Goal: Task Accomplishment & Management: Use online tool/utility

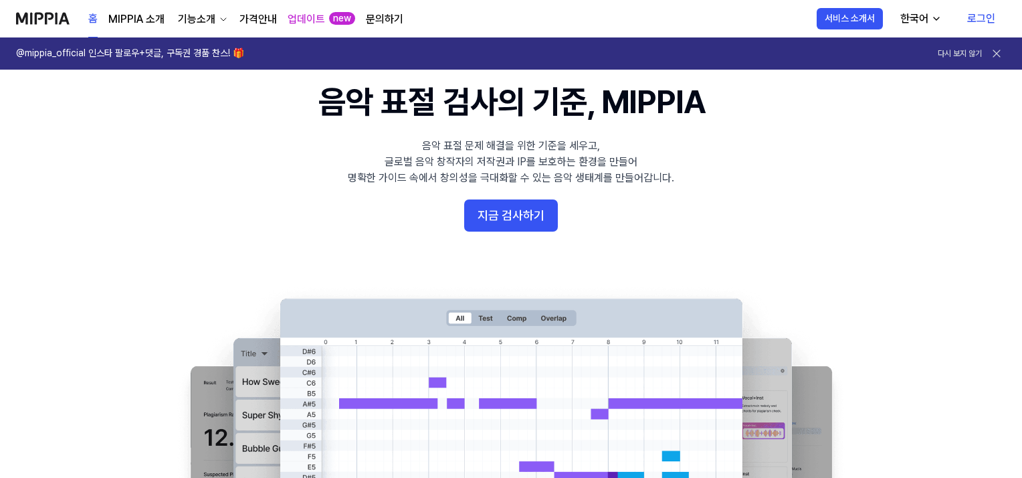
scroll to position [67, 0]
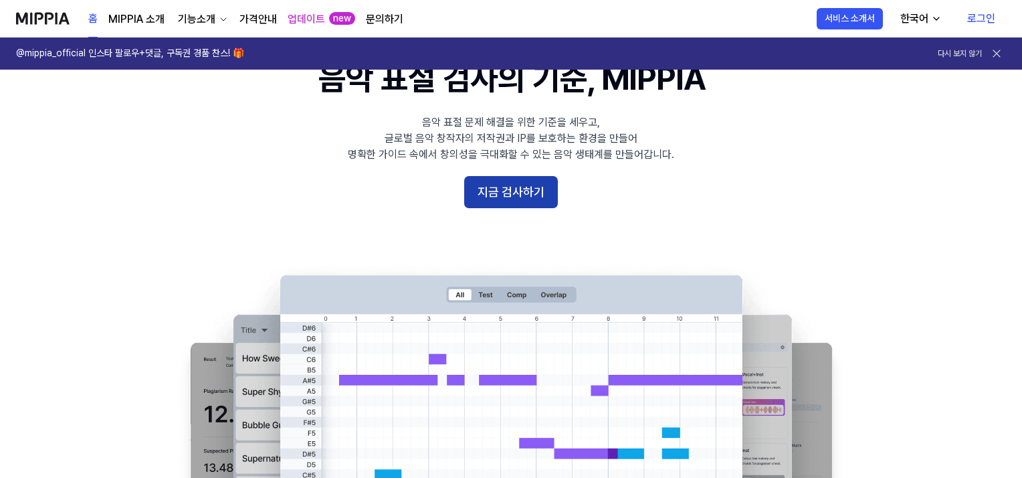
click at [500, 200] on button "지금 검사하기" at bounding box center [511, 192] width 94 height 32
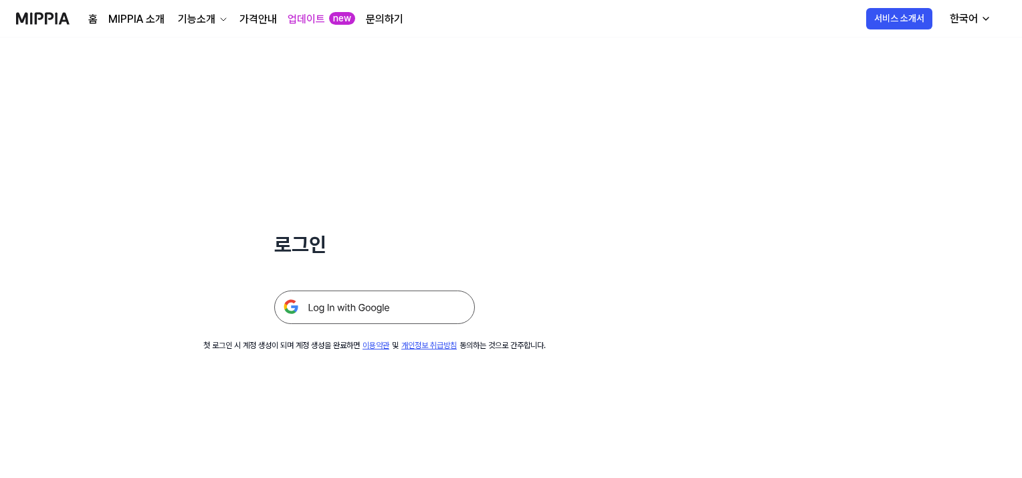
scroll to position [67, 0]
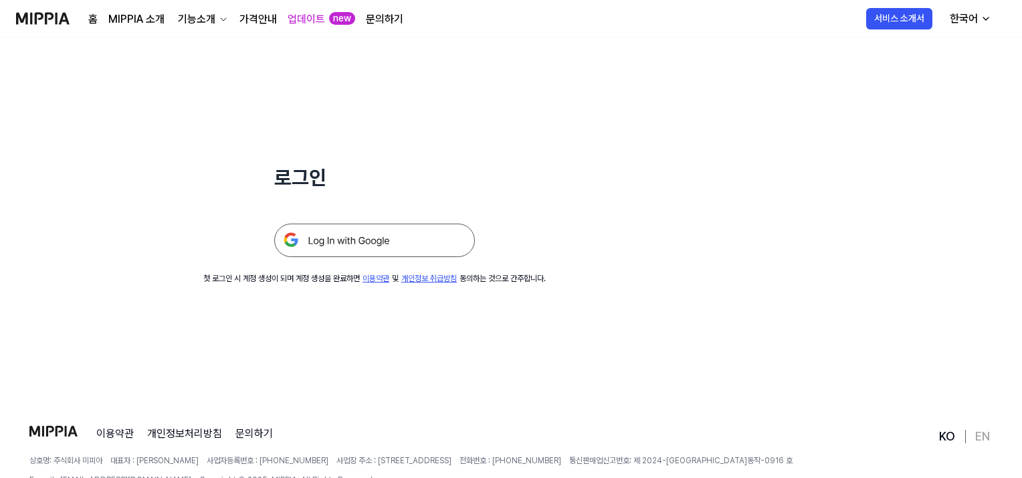
click at [359, 243] on img at bounding box center [374, 239] width 201 height 33
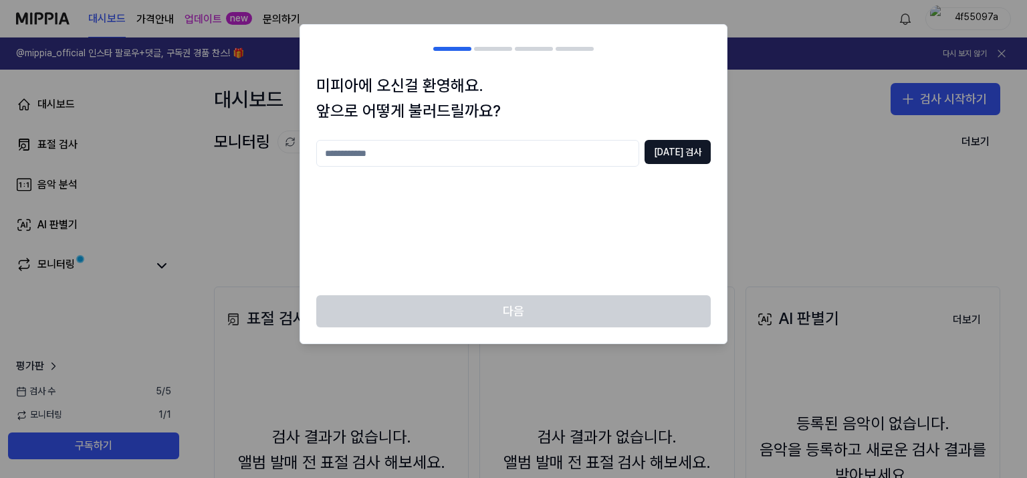
click at [508, 149] on input "text" at bounding box center [477, 153] width 323 height 27
type input "****"
click at [688, 148] on button "[DATE] 검사" at bounding box center [678, 152] width 66 height 24
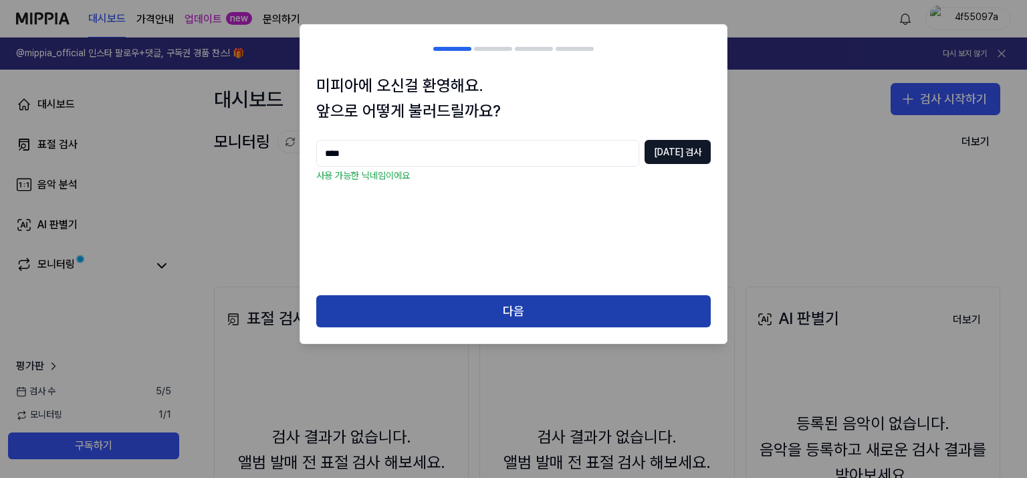
click at [497, 315] on button "다음" at bounding box center [513, 311] width 395 height 32
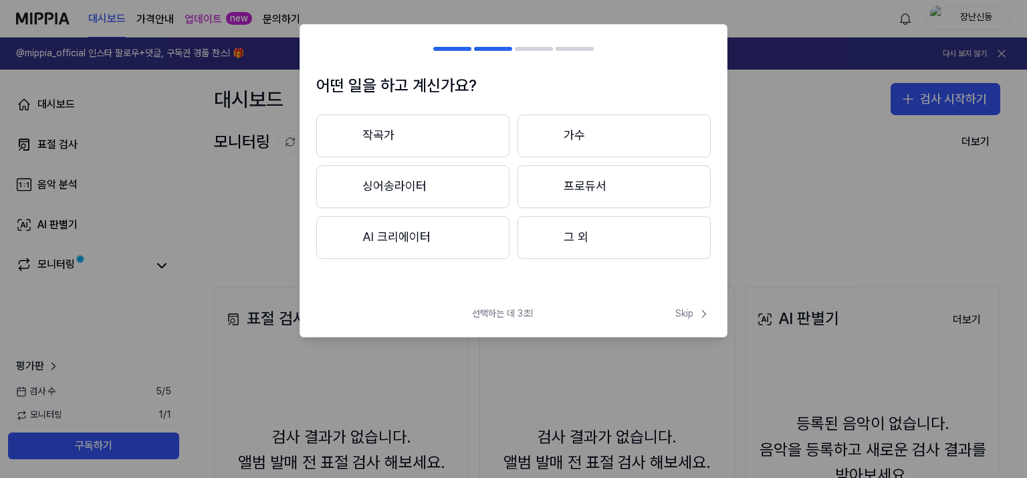
click at [590, 243] on button "그 외" at bounding box center [614, 237] width 193 height 43
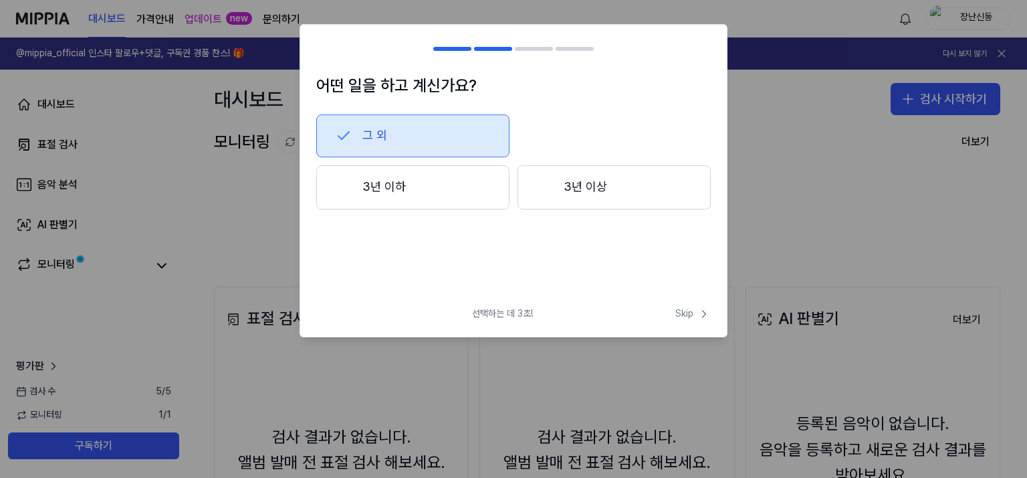
click at [583, 187] on button "3년 이상" at bounding box center [614, 187] width 193 height 44
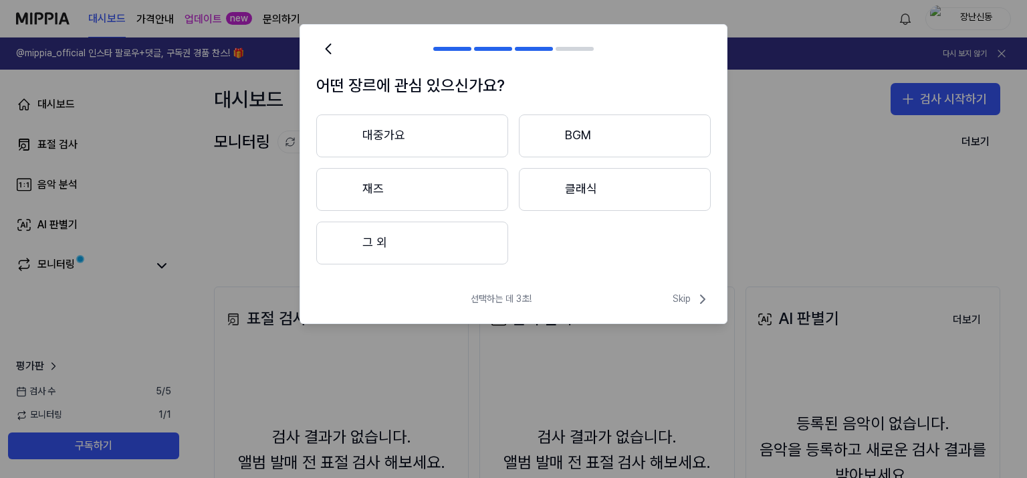
click at [429, 240] on button "그 외" at bounding box center [412, 242] width 192 height 43
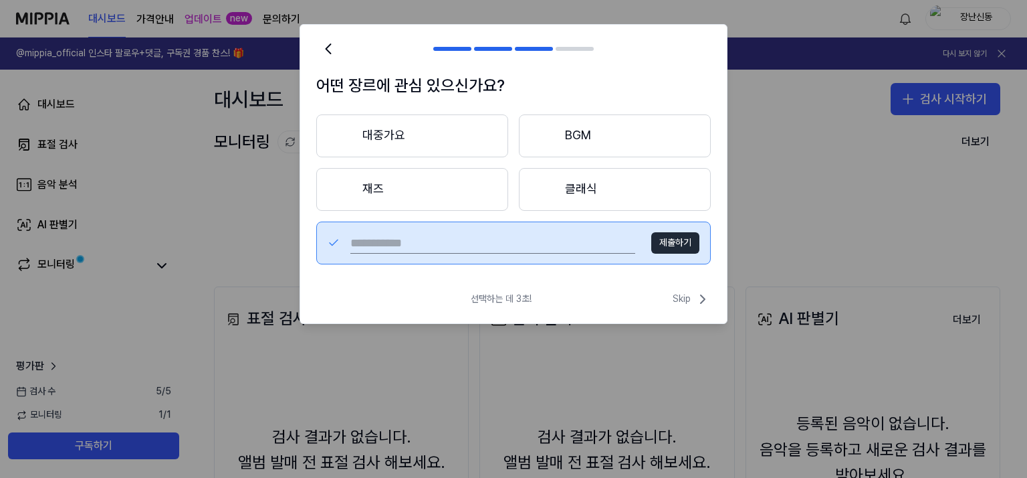
click at [395, 114] on button "대중가요" at bounding box center [412, 135] width 192 height 43
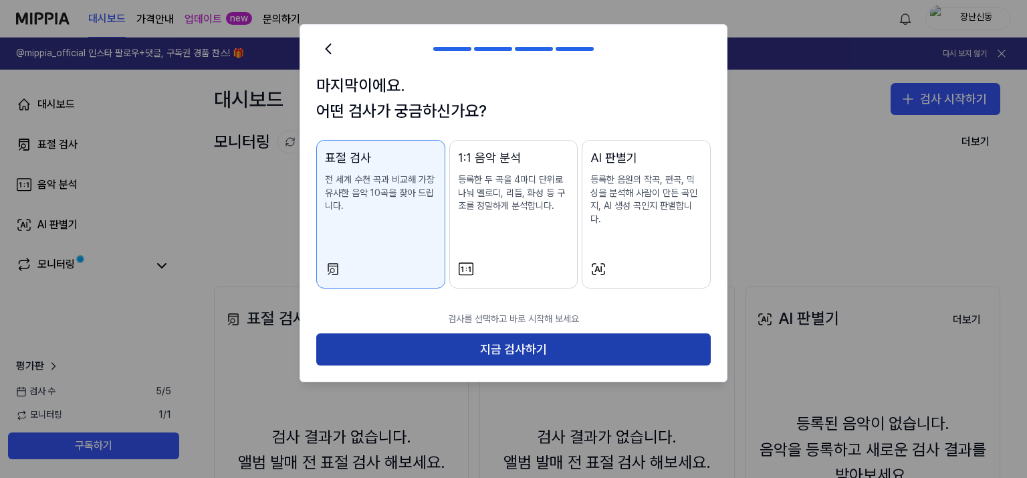
click at [516, 341] on button "지금 검사하기" at bounding box center [513, 349] width 395 height 32
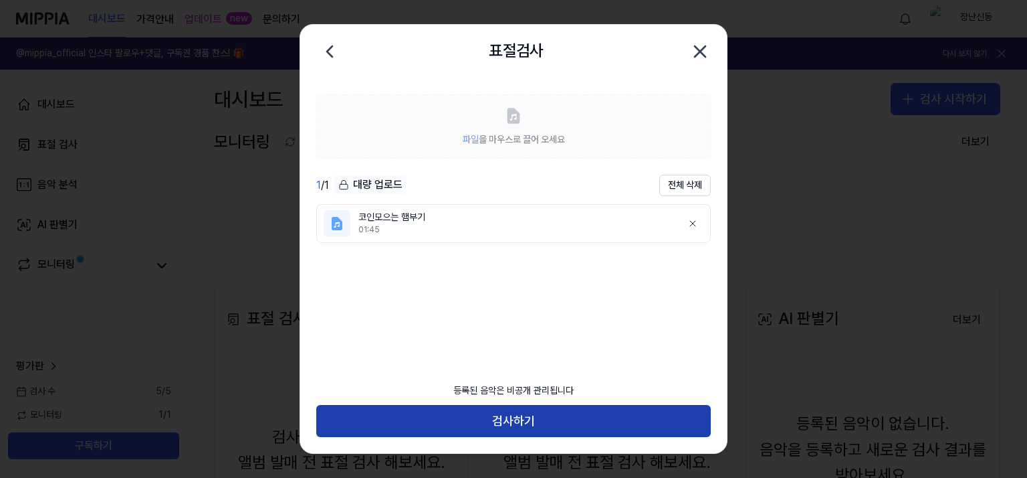
click at [514, 419] on button "검사하기" at bounding box center [513, 421] width 395 height 32
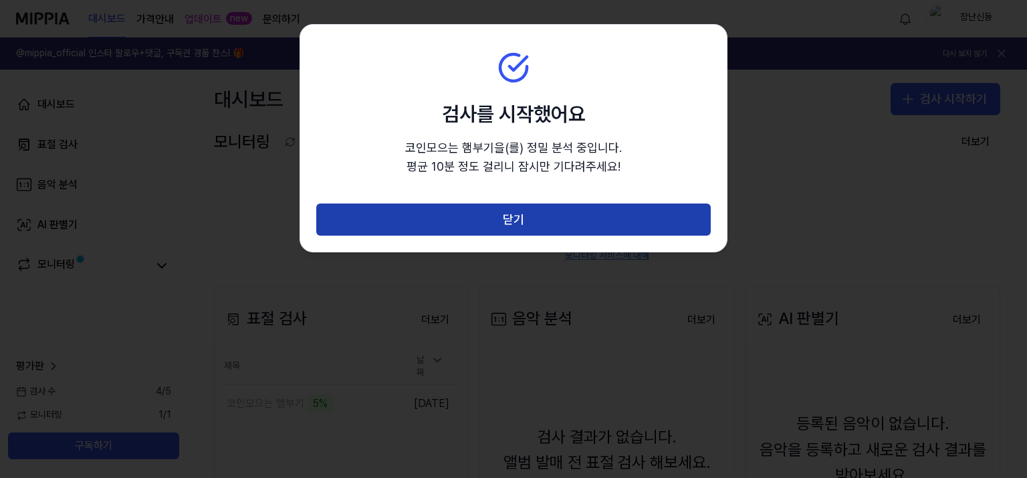
click at [545, 223] on button "닫기" at bounding box center [513, 219] width 395 height 32
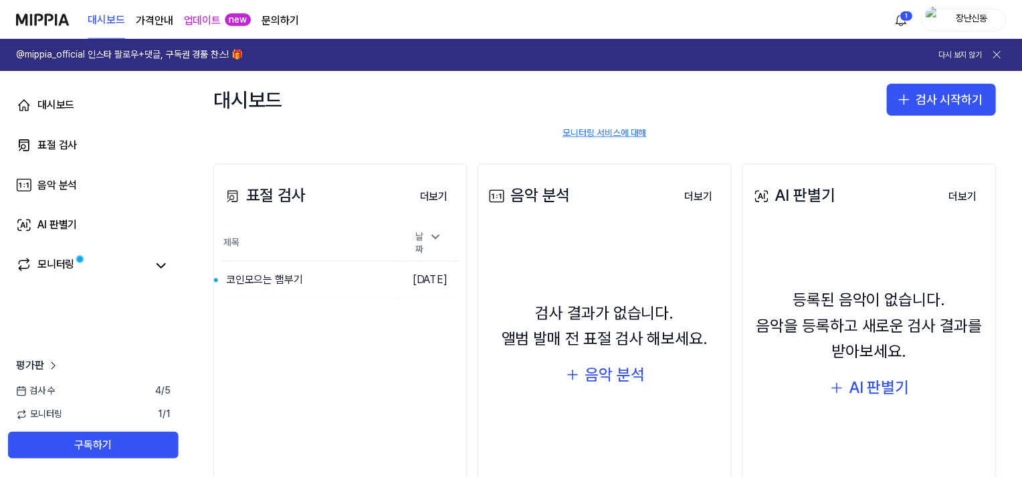
scroll to position [179, 0]
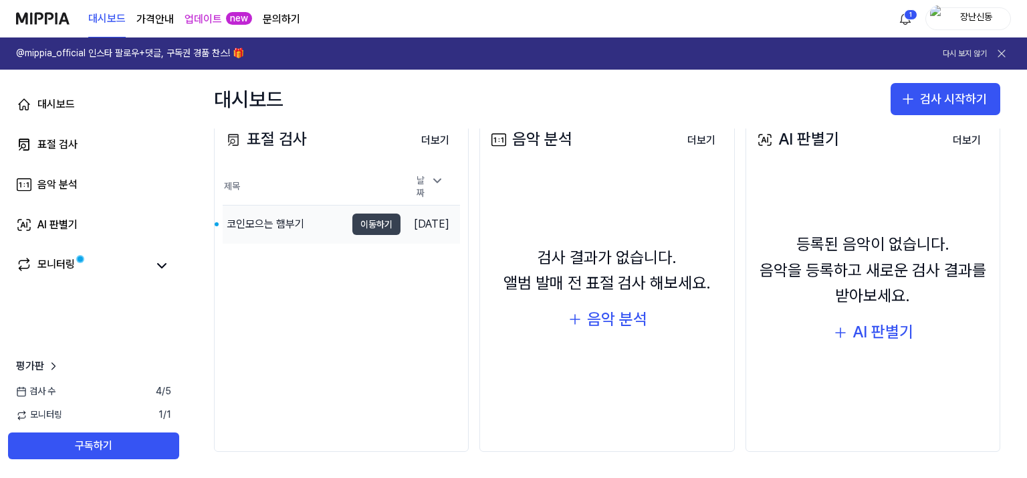
click at [361, 219] on button "이동하기" at bounding box center [376, 223] width 48 height 21
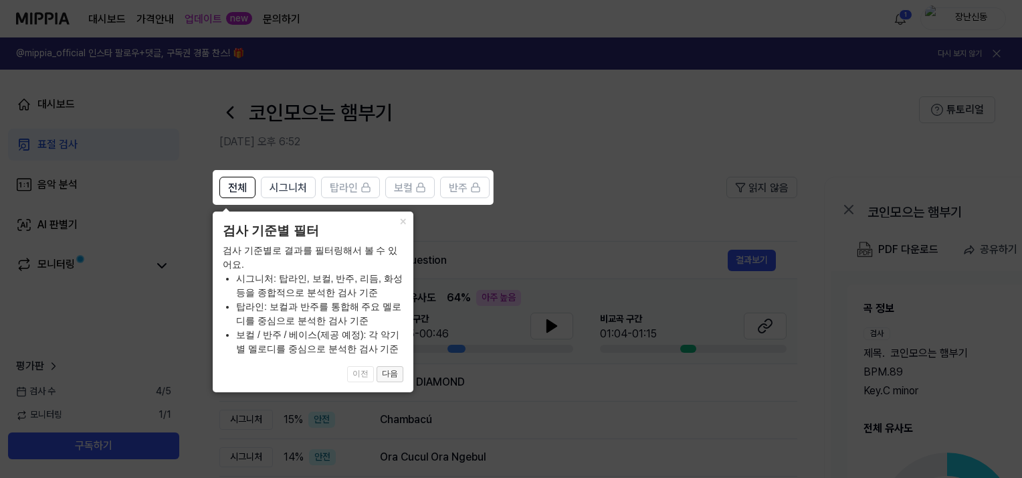
click at [391, 371] on button "다음" at bounding box center [390, 374] width 27 height 16
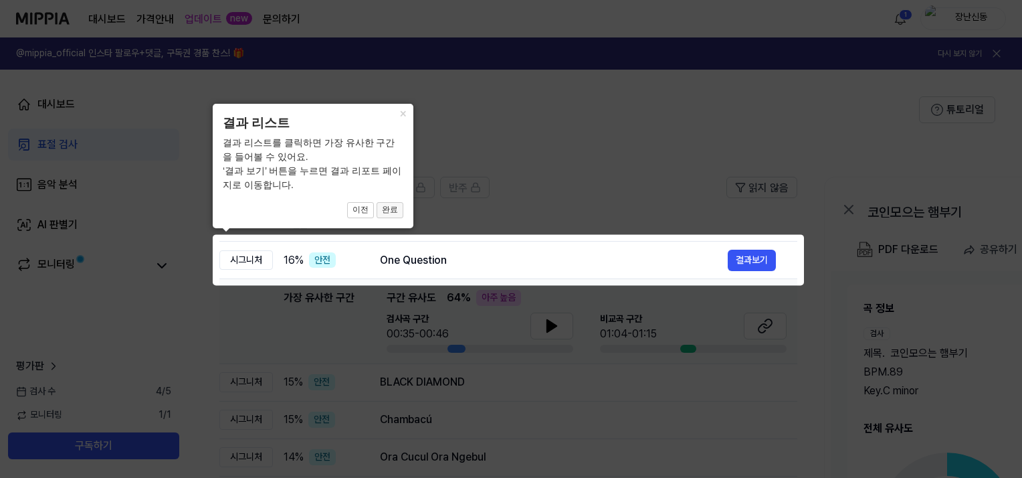
click at [397, 209] on button "완료" at bounding box center [390, 210] width 27 height 16
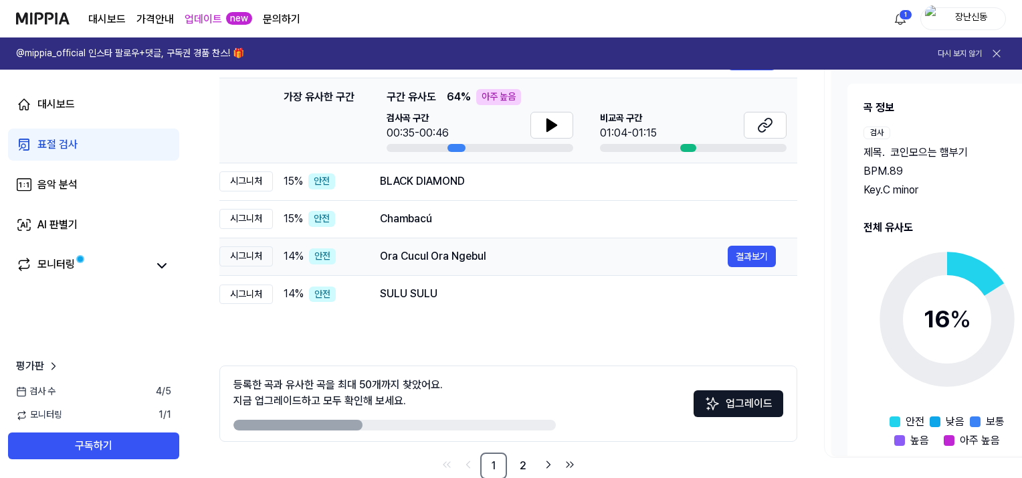
scroll to position [67, 0]
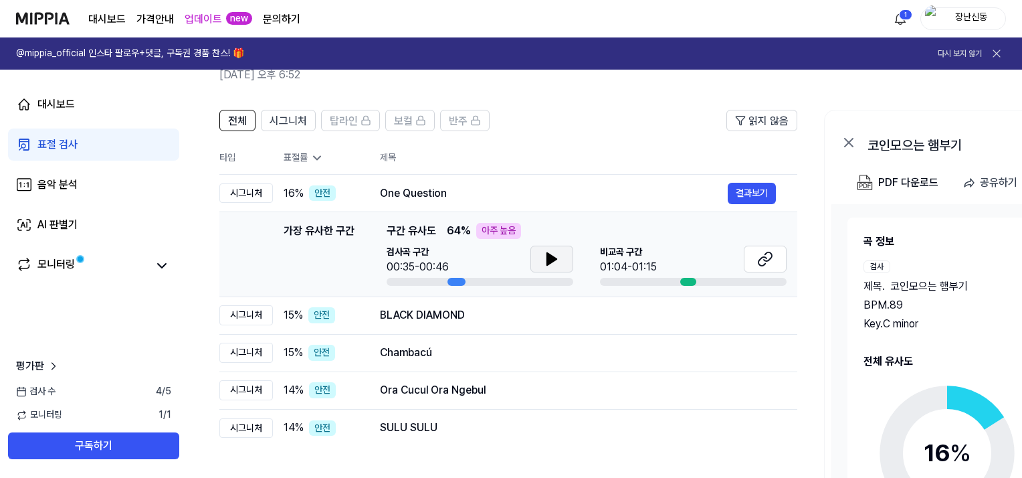
click at [556, 259] on icon at bounding box center [551, 259] width 9 height 12
click at [556, 259] on icon at bounding box center [552, 259] width 16 height 16
click at [774, 259] on button at bounding box center [765, 258] width 43 height 27
click at [749, 191] on button "결과보기" at bounding box center [752, 193] width 48 height 21
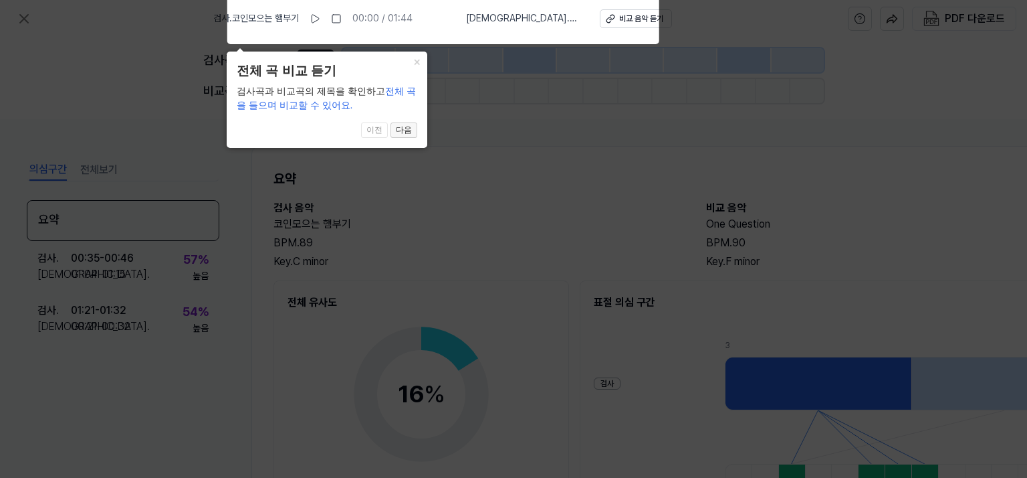
click at [402, 128] on button "다음" at bounding box center [404, 130] width 27 height 16
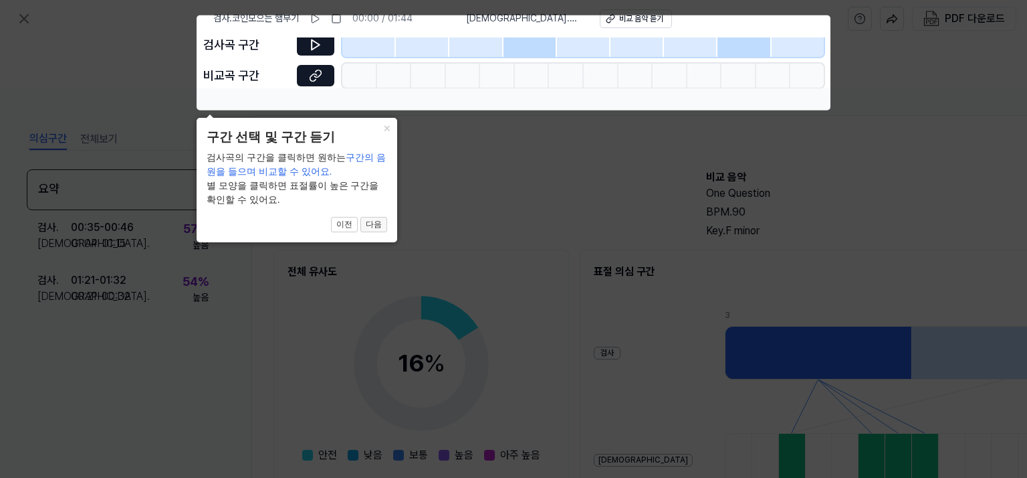
click at [377, 223] on button "다음" at bounding box center [373, 225] width 27 height 16
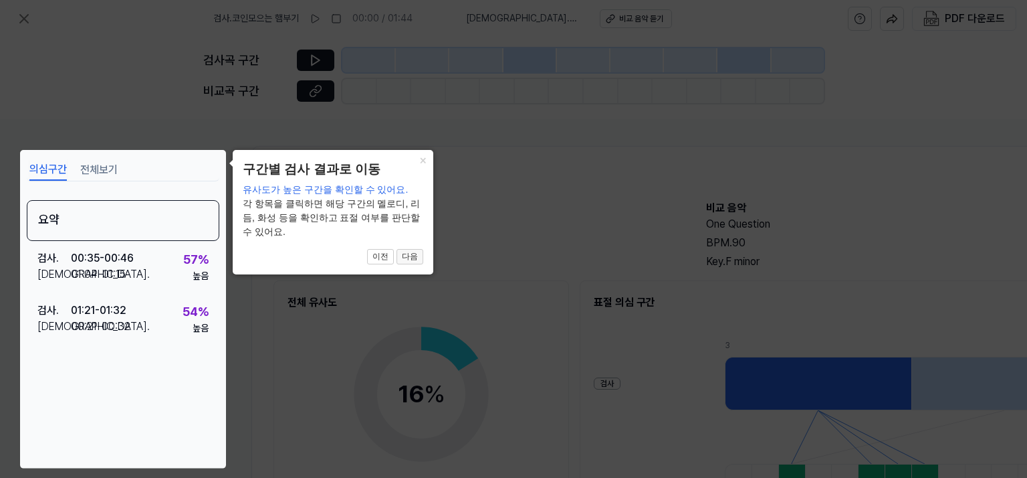
click at [413, 258] on button "다음" at bounding box center [410, 257] width 27 height 16
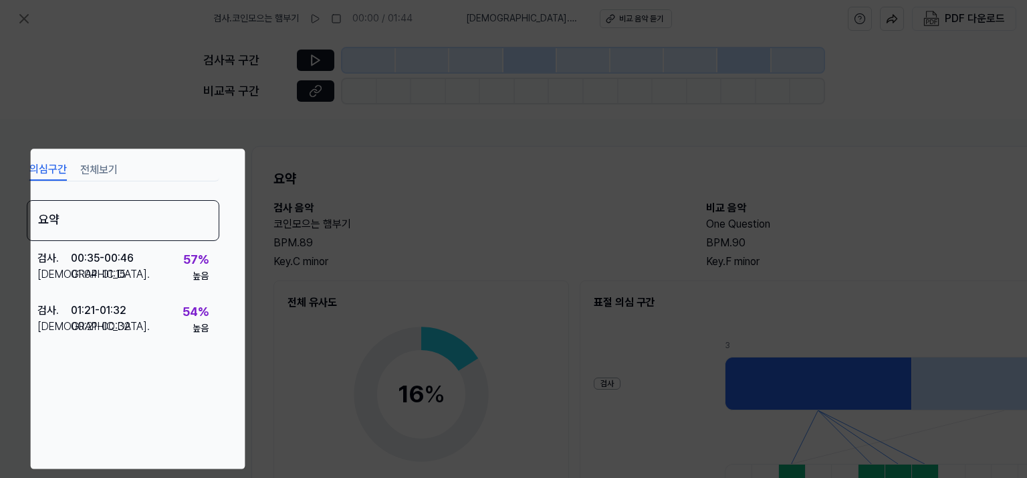
scroll to position [171, 134]
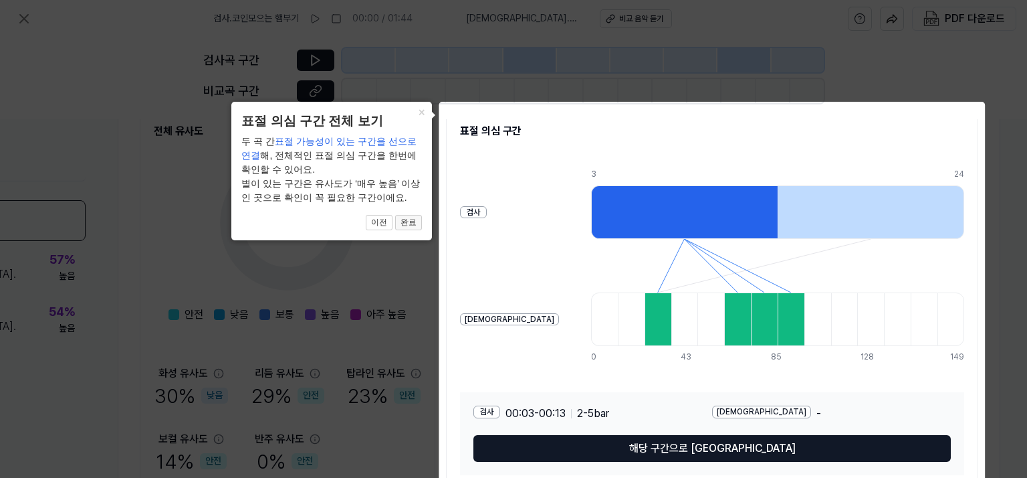
click at [407, 216] on button "완료" at bounding box center [408, 223] width 27 height 16
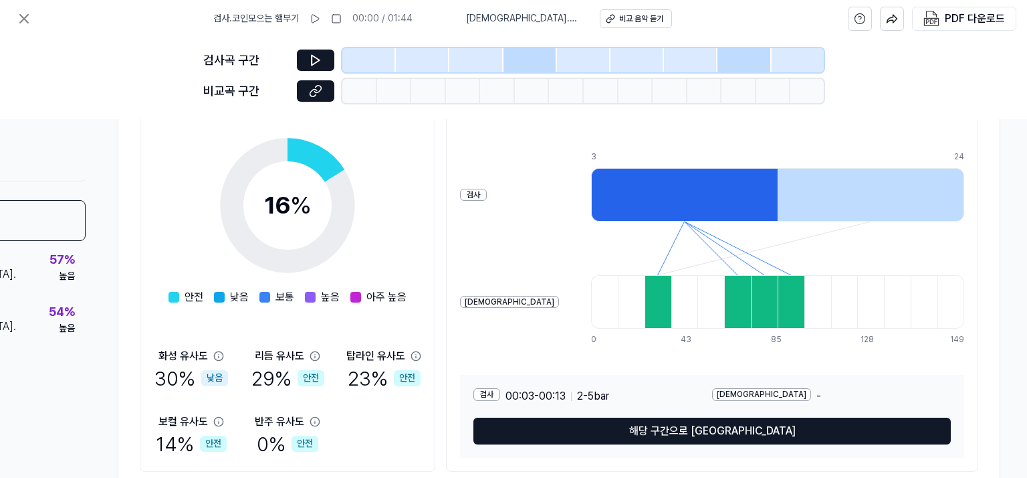
scroll to position [236, 134]
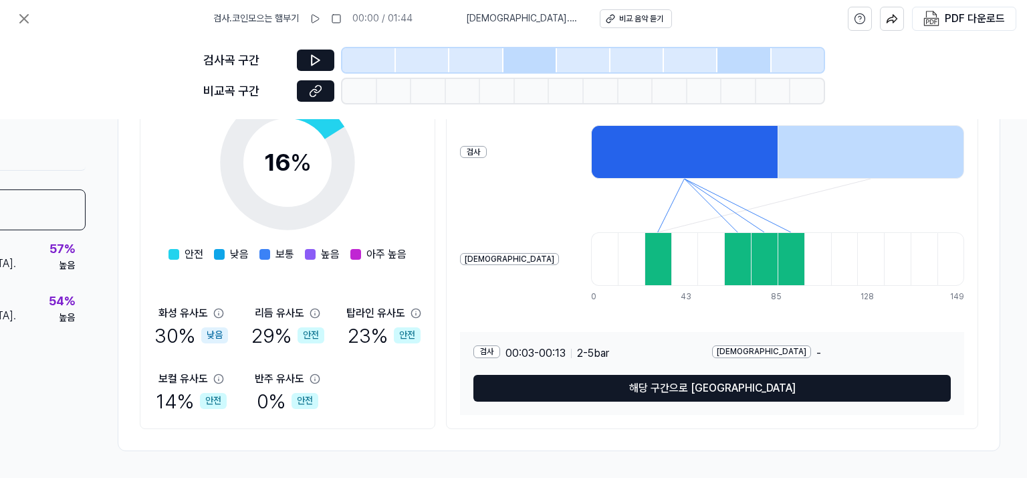
drag, startPoint x: 606, startPoint y: 251, endPoint x: 631, endPoint y: 272, distance: 32.8
click at [645, 251] on div at bounding box center [658, 259] width 27 height 54
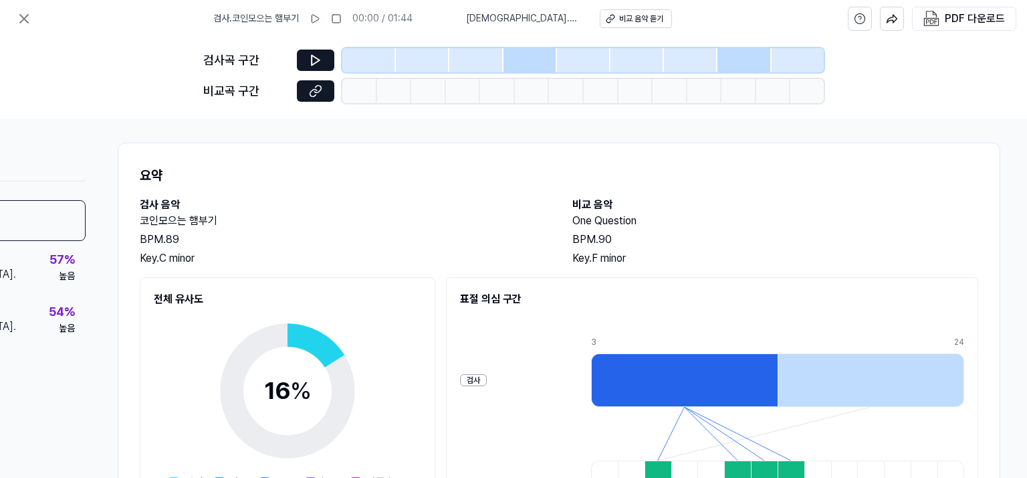
scroll to position [0, 134]
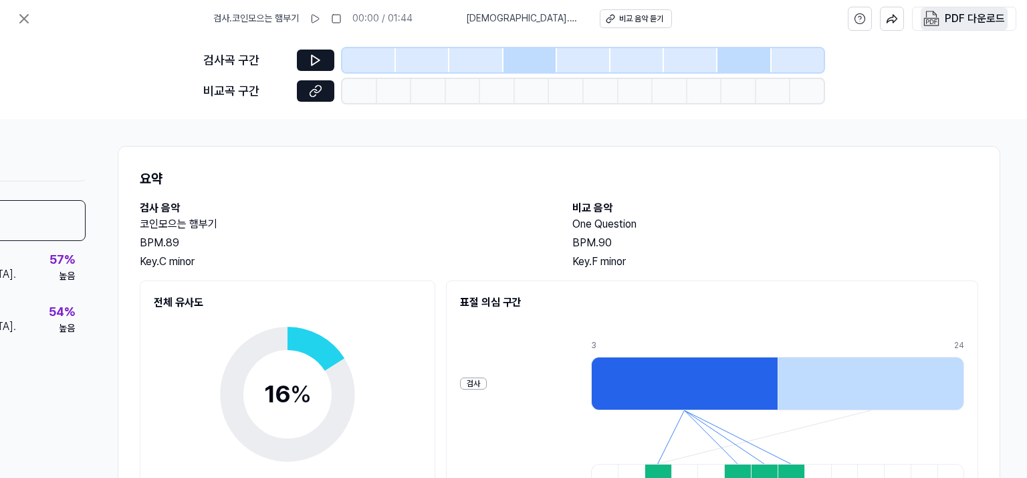
click at [987, 15] on div "PDF 다운로드" at bounding box center [975, 18] width 60 height 17
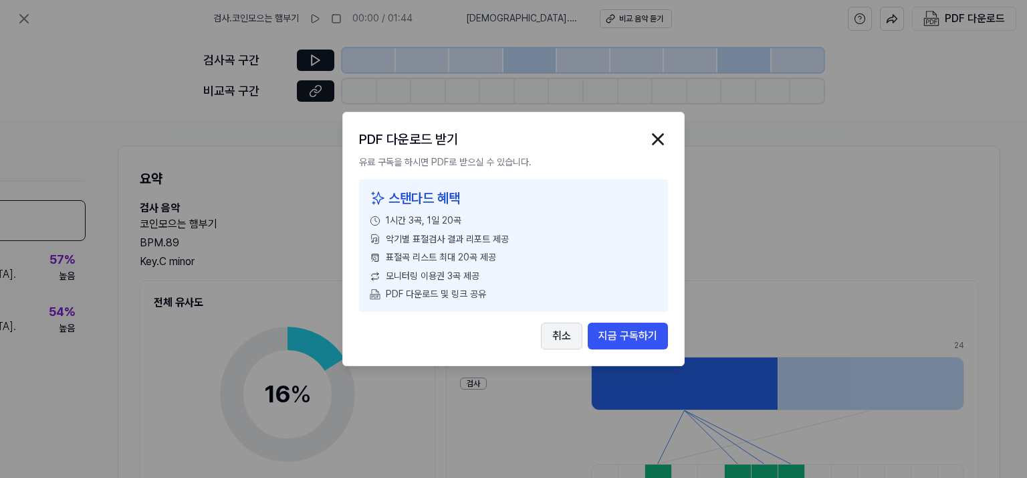
click at [568, 332] on button "취소" at bounding box center [561, 335] width 41 height 27
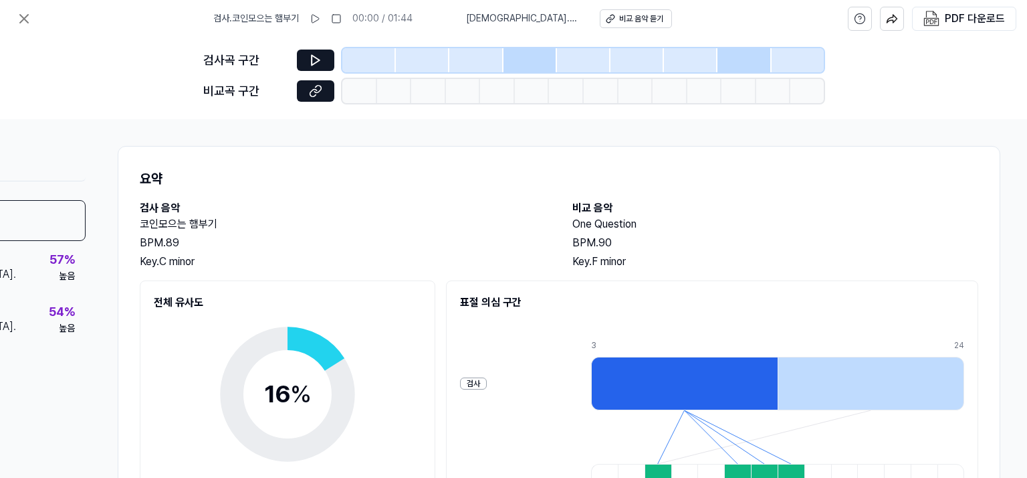
scroll to position [236, 134]
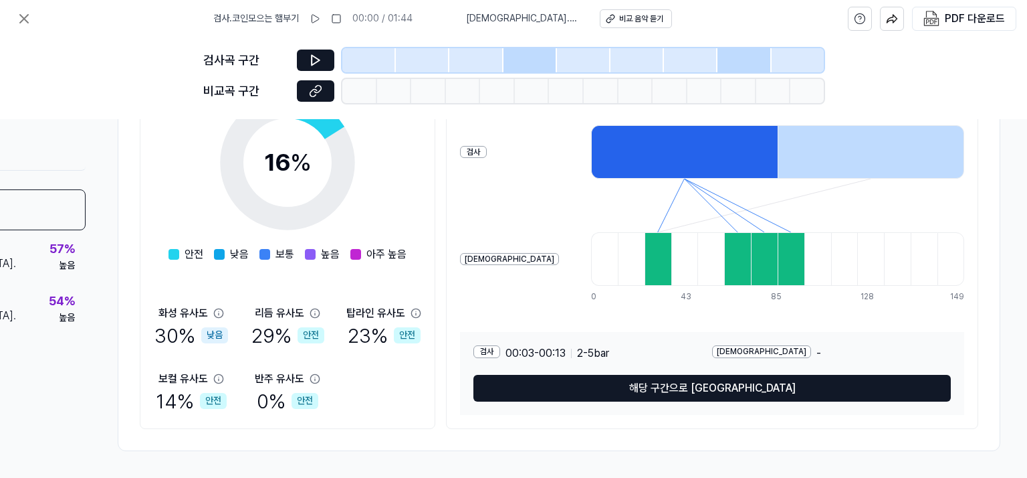
click at [645, 375] on button "해당 구간으로 [GEOGRAPHIC_DATA]" at bounding box center [713, 388] width 478 height 27
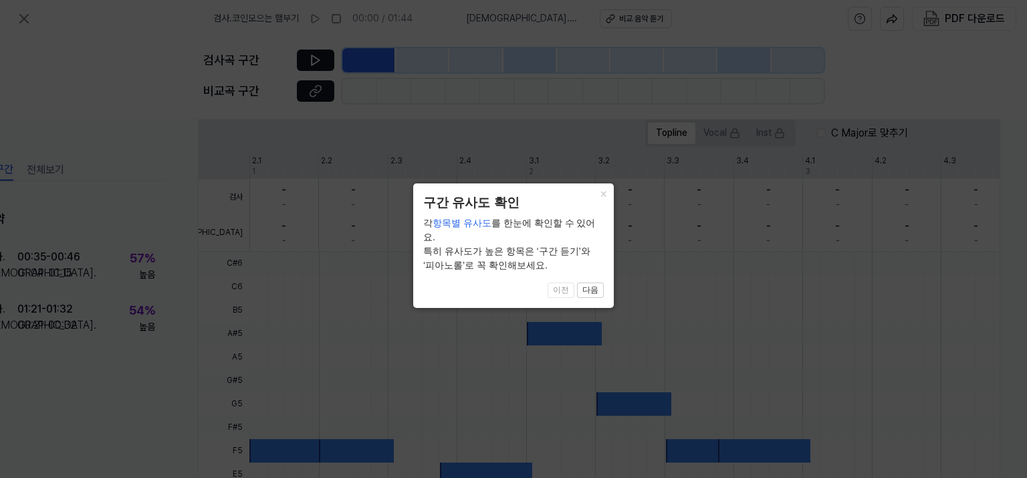
scroll to position [416, 59]
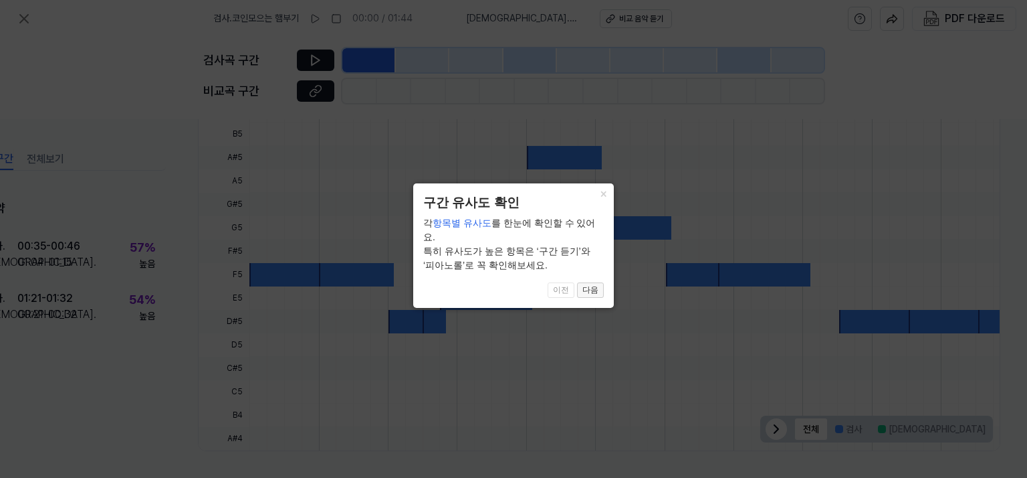
click at [588, 282] on button "다음" at bounding box center [590, 290] width 27 height 16
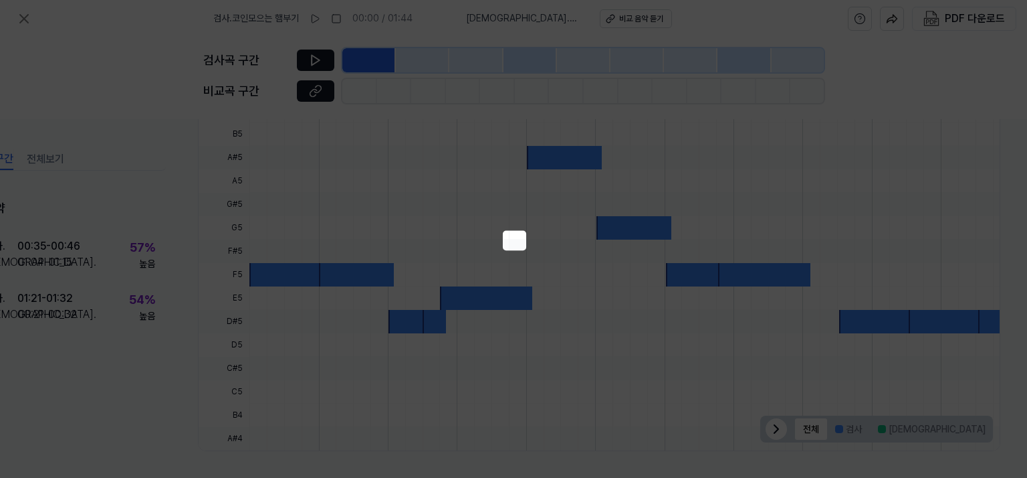
scroll to position [227, 59]
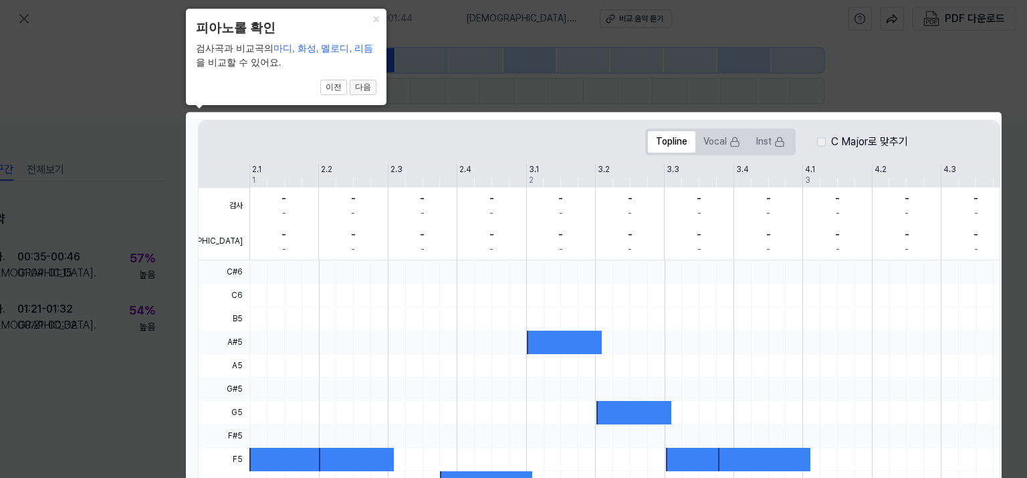
click at [354, 85] on button "다음" at bounding box center [363, 88] width 27 height 16
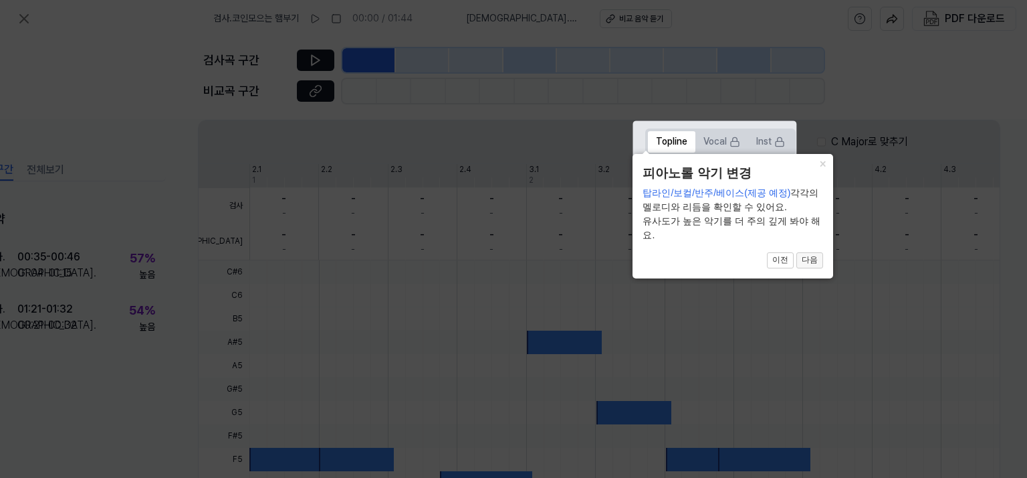
click at [811, 258] on button "다음" at bounding box center [810, 260] width 27 height 16
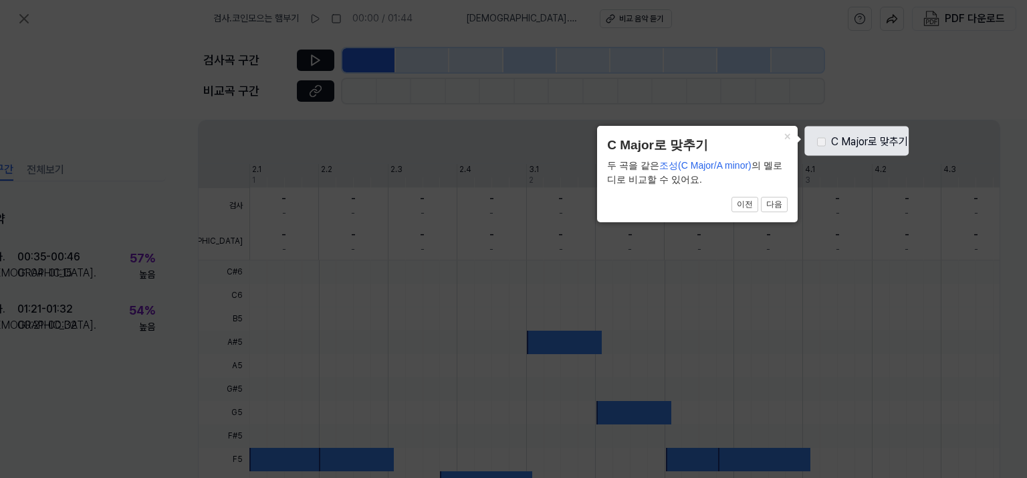
click at [768, 197] on div "× C Major로 맞추기 두 곡을 같은 조성(C Major/A minor) 의 멜로디로 비교할 수 있어요. 4 of 5 이전 다음" at bounding box center [697, 174] width 201 height 96
click at [773, 203] on button "다음" at bounding box center [774, 205] width 27 height 16
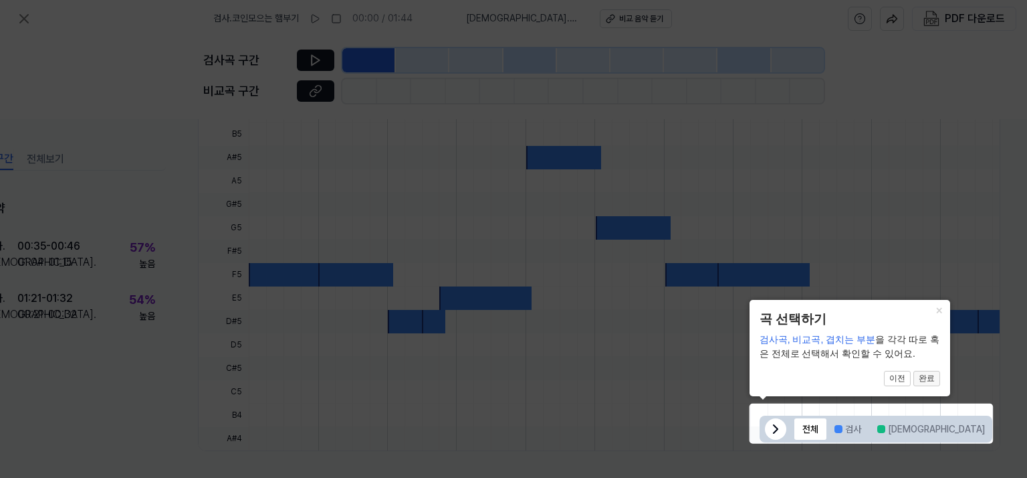
click at [924, 377] on button "완료" at bounding box center [927, 379] width 27 height 16
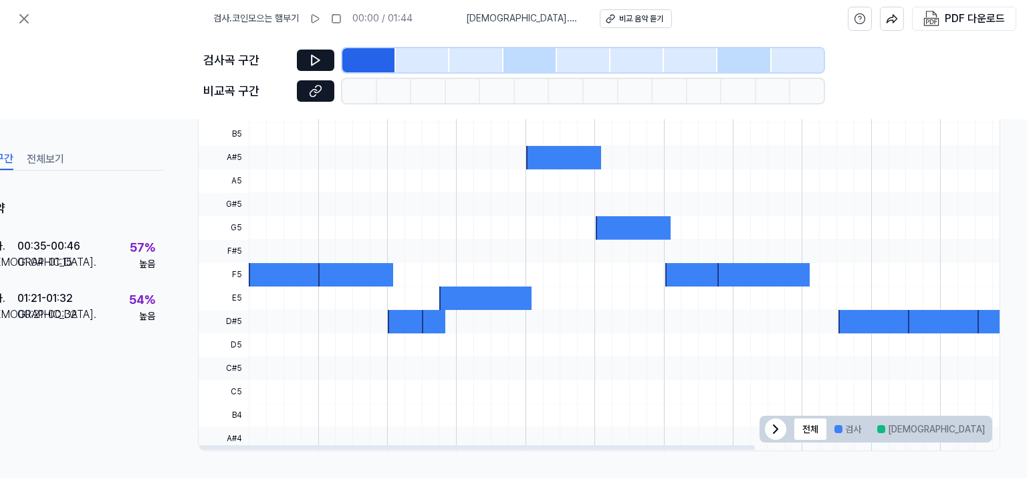
click at [778, 425] on icon at bounding box center [776, 429] width 16 height 16
